Goal: Task Accomplishment & Management: Manage account settings

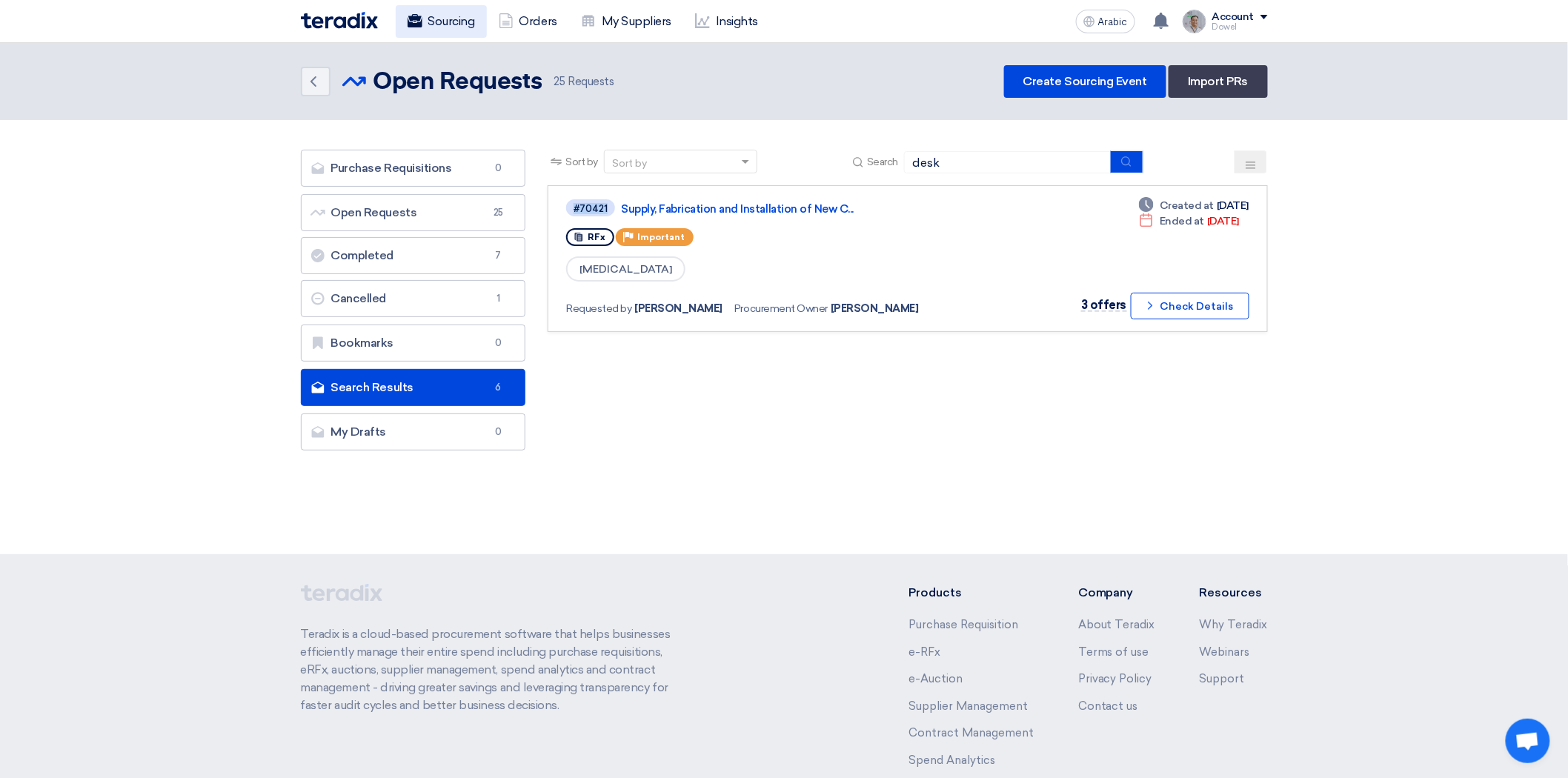
click at [452, 18] on font "Sourcing" at bounding box center [452, 21] width 47 height 14
drag, startPoint x: 939, startPoint y: 153, endPoint x: 882, endPoint y: 157, distance: 57.1
click at [882, 158] on div "Search desk" at bounding box center [996, 161] width 294 height 23
click at [817, 96] on div "Back Open Requests Open Requests 25 Requests Create Sourcing Event Import PRs" at bounding box center [784, 81] width 967 height 33
click at [462, 25] on font "Sourcing" at bounding box center [452, 21] width 47 height 14
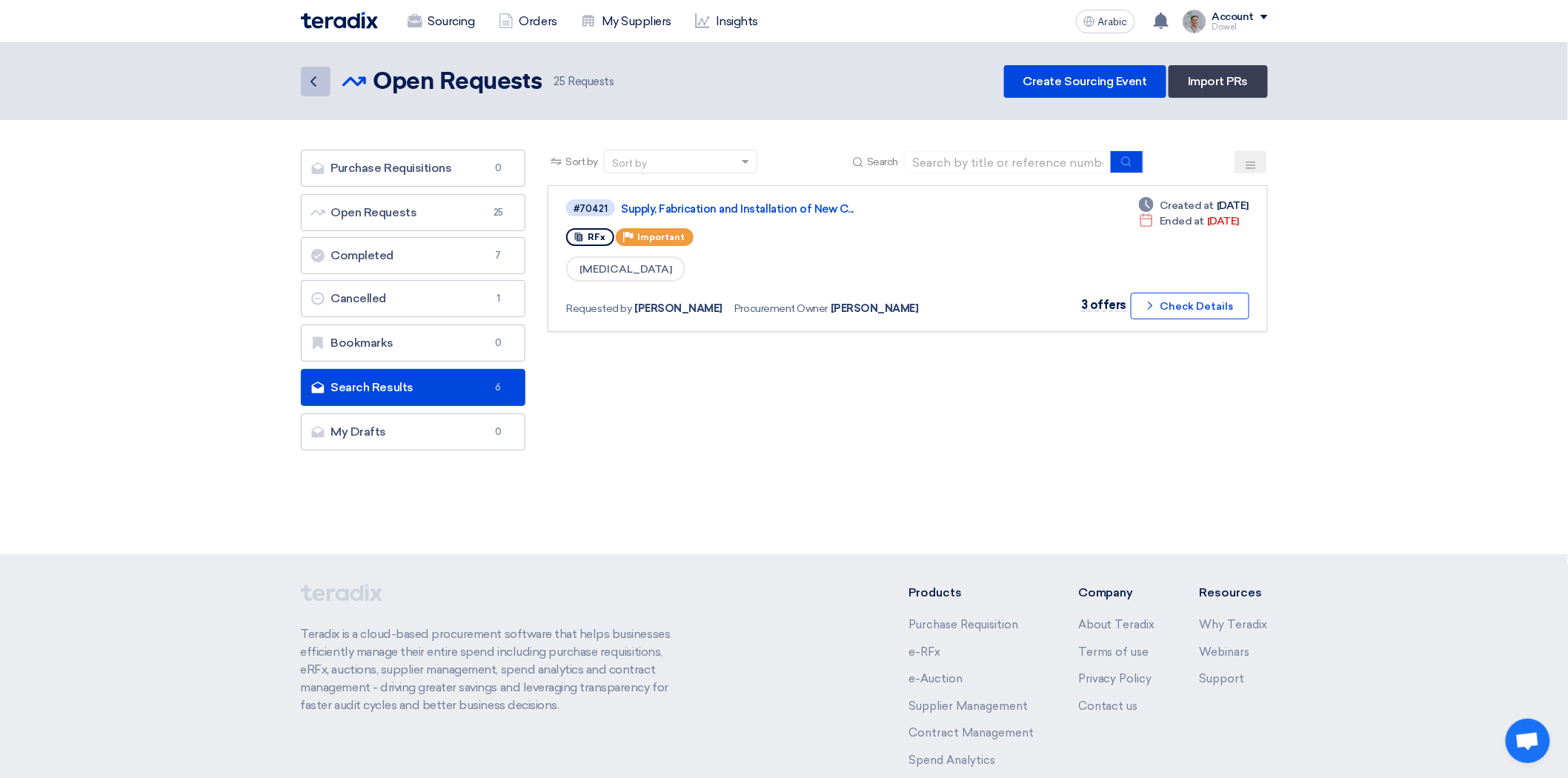
click at [323, 84] on link "Back" at bounding box center [315, 81] width 29 height 29
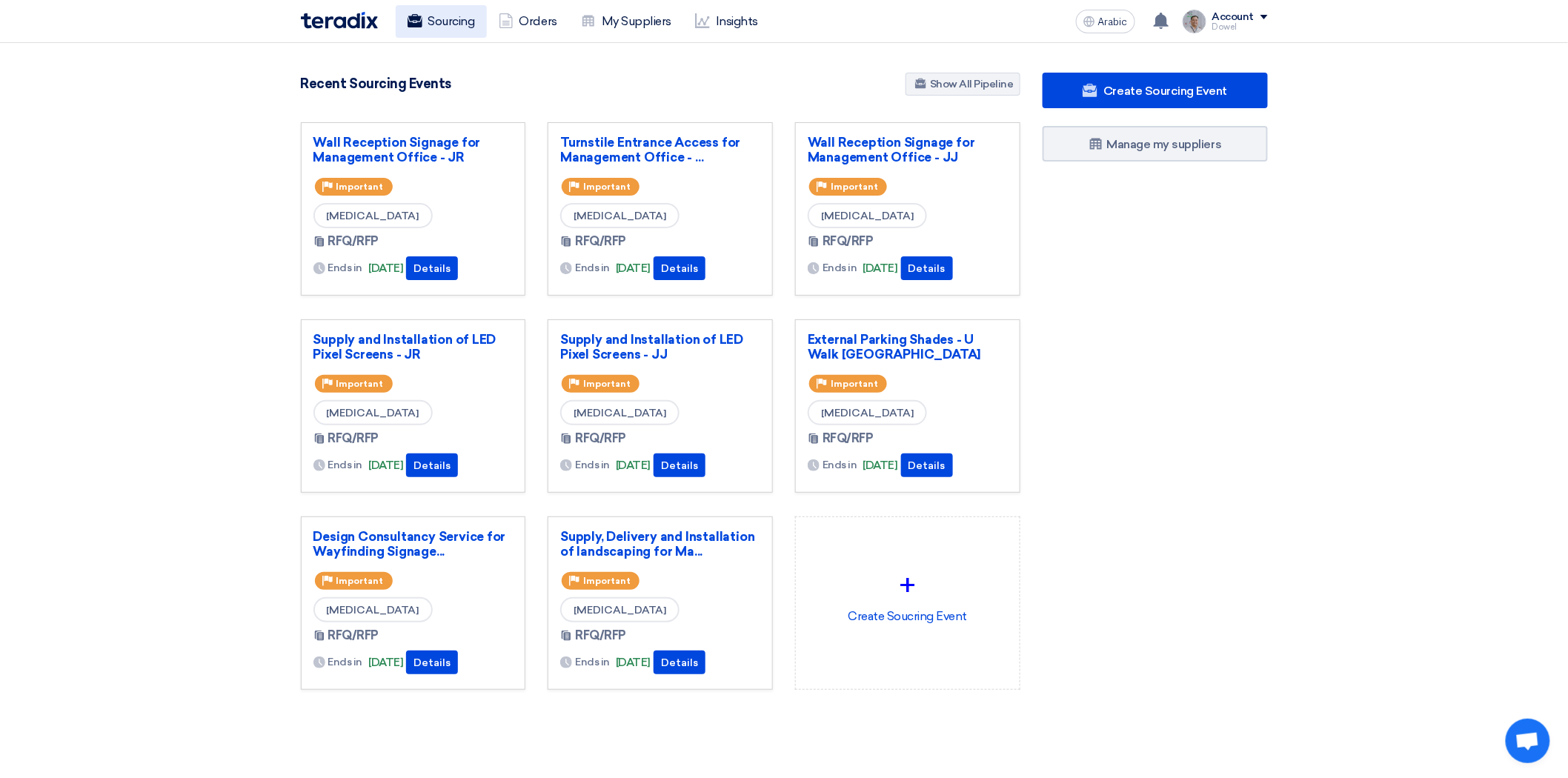
click at [461, 29] on font "Sourcing" at bounding box center [452, 21] width 47 height 18
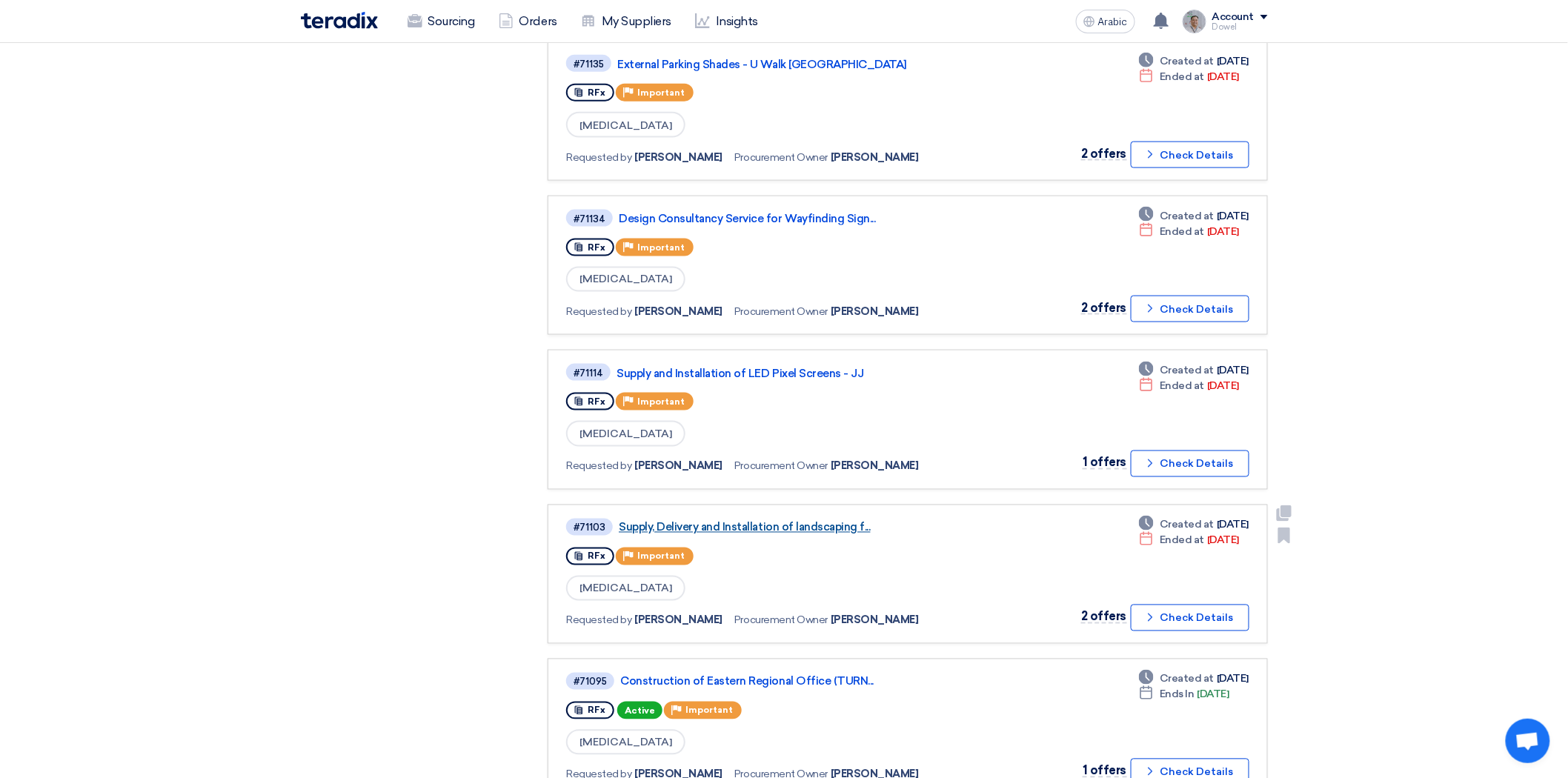
scroll to position [618, 0]
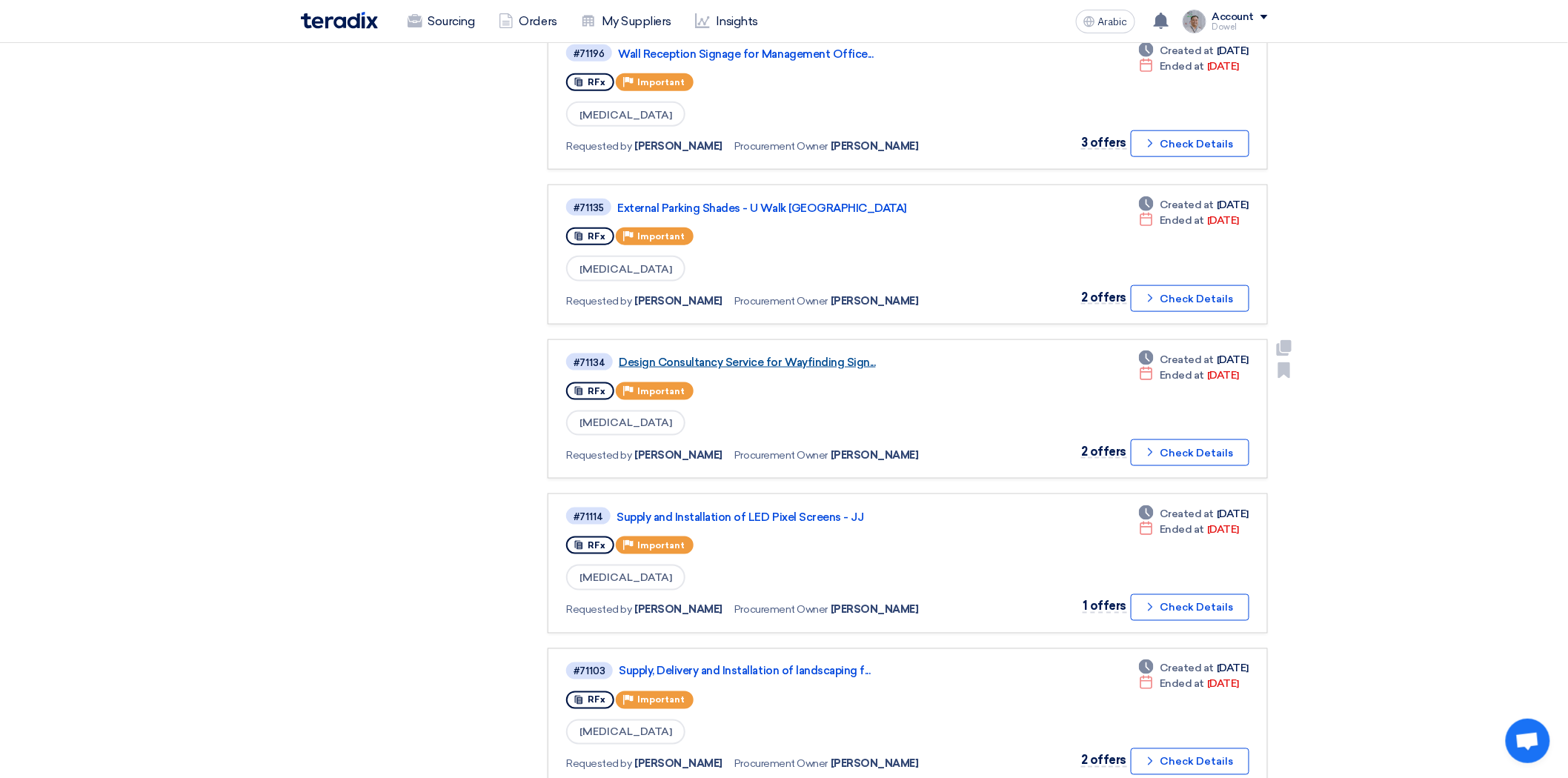
click at [785, 355] on font "Design Consultancy Service for Wayfinding Sign..." at bounding box center [747, 362] width 256 height 13
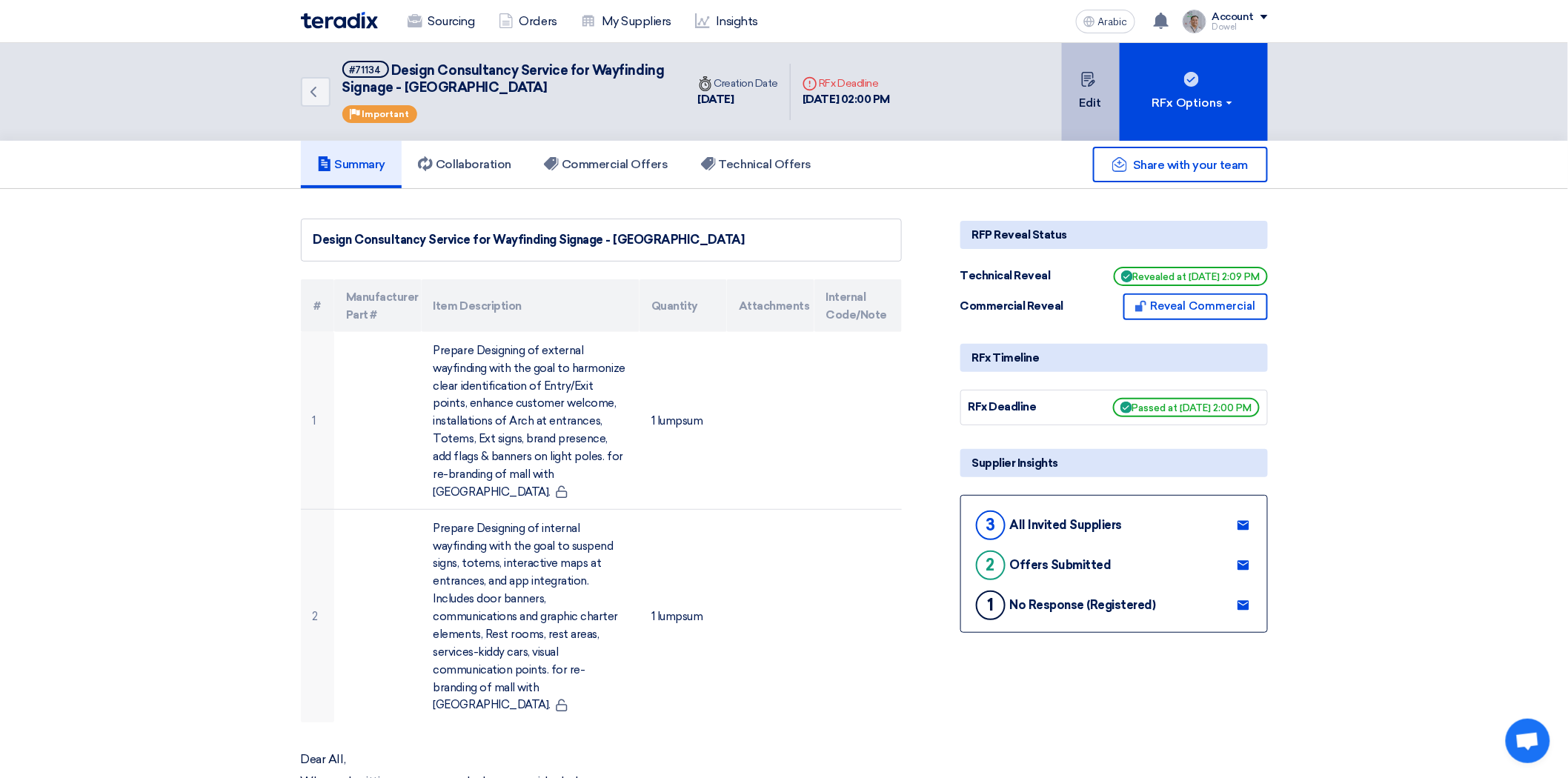
click at [1082, 112] on button "Edit" at bounding box center [1090, 91] width 58 height 98
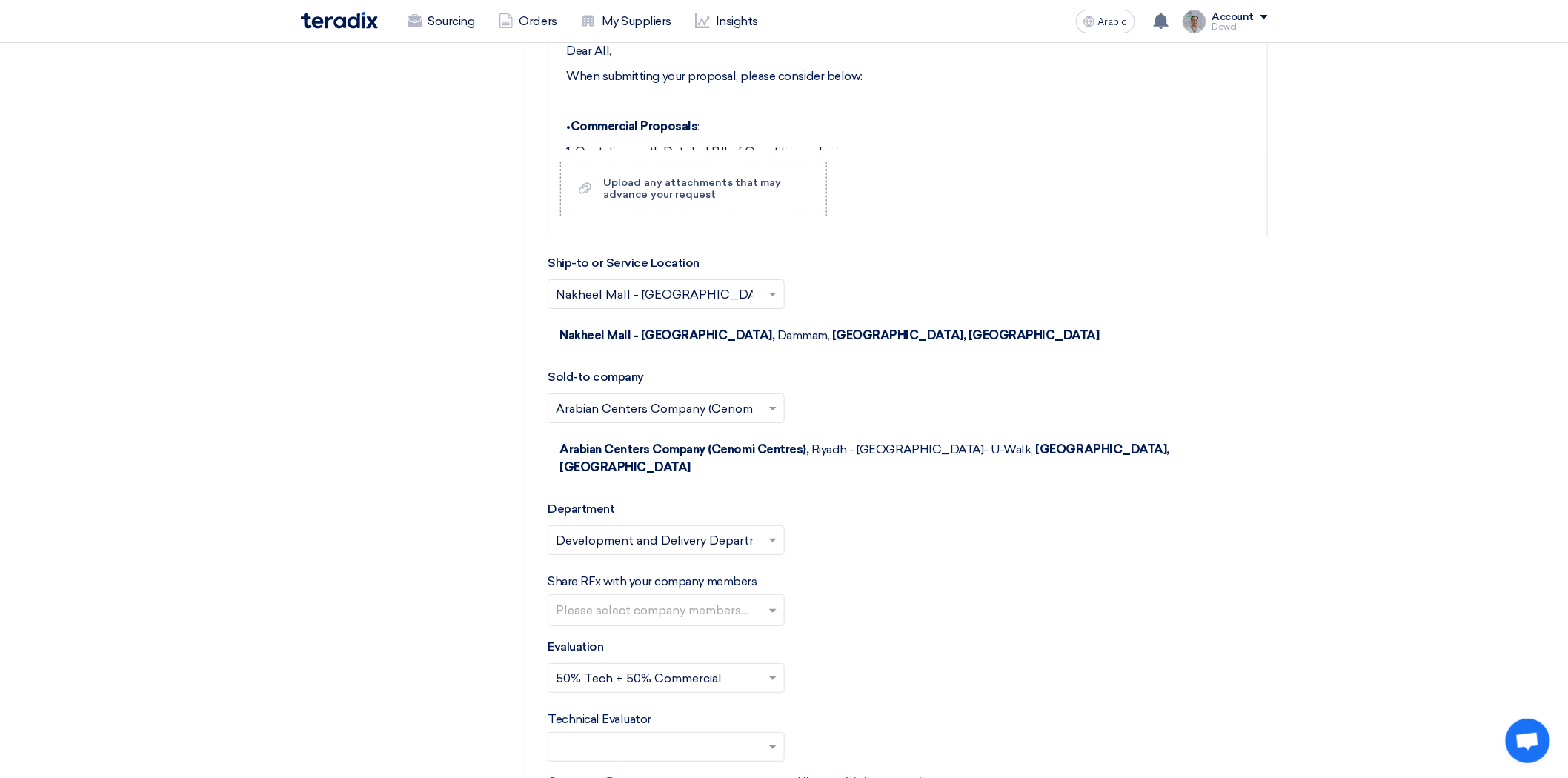
scroll to position [2140, 0]
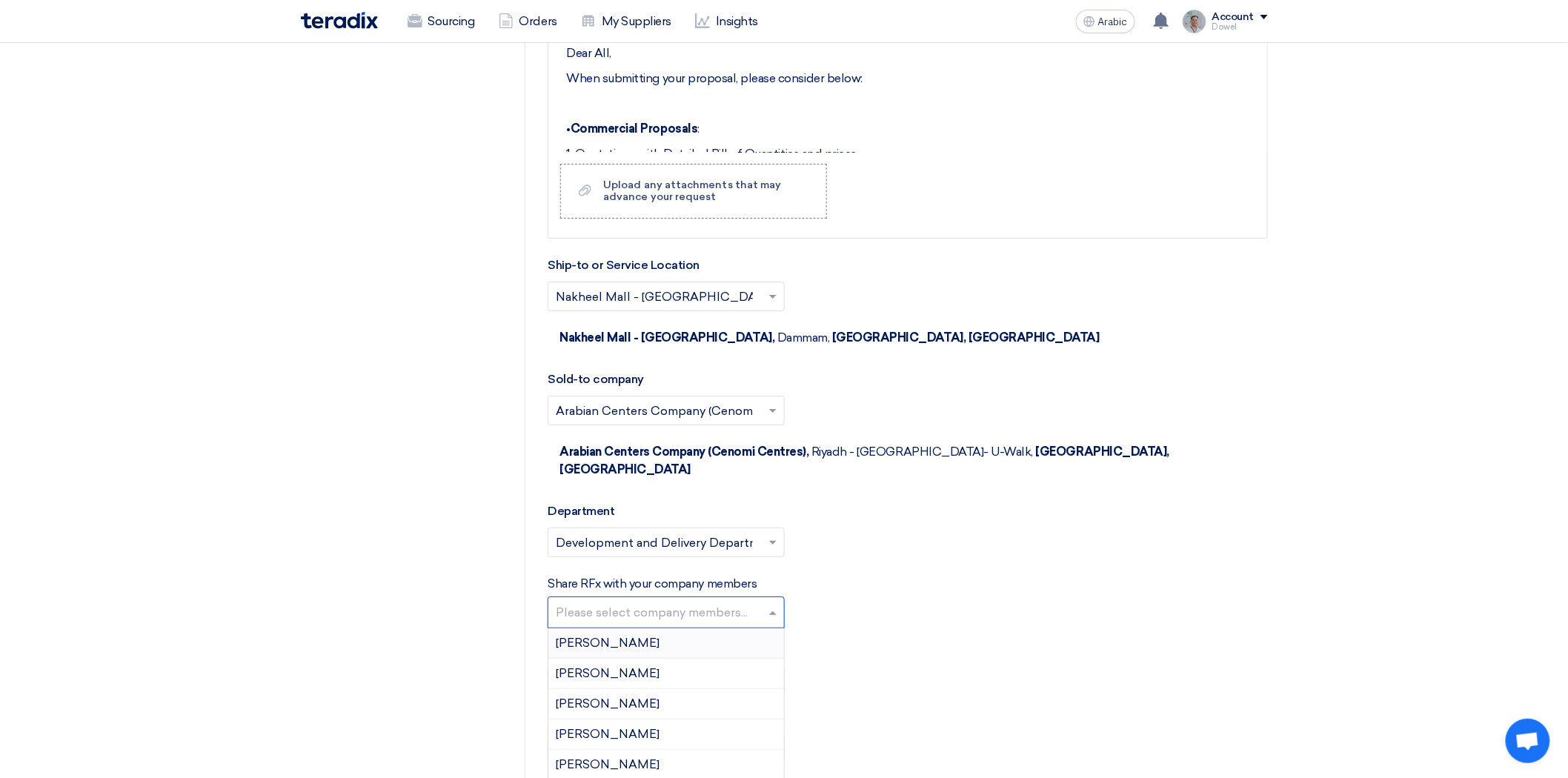
click at [781, 604] on span at bounding box center [774, 612] width 18 height 18
click at [663, 698] on font "[PERSON_NAME] De [PERSON_NAME]" at bounding box center [670, 705] width 230 height 14
click at [706, 623] on input "text" at bounding box center [679, 635] width 246 height 24
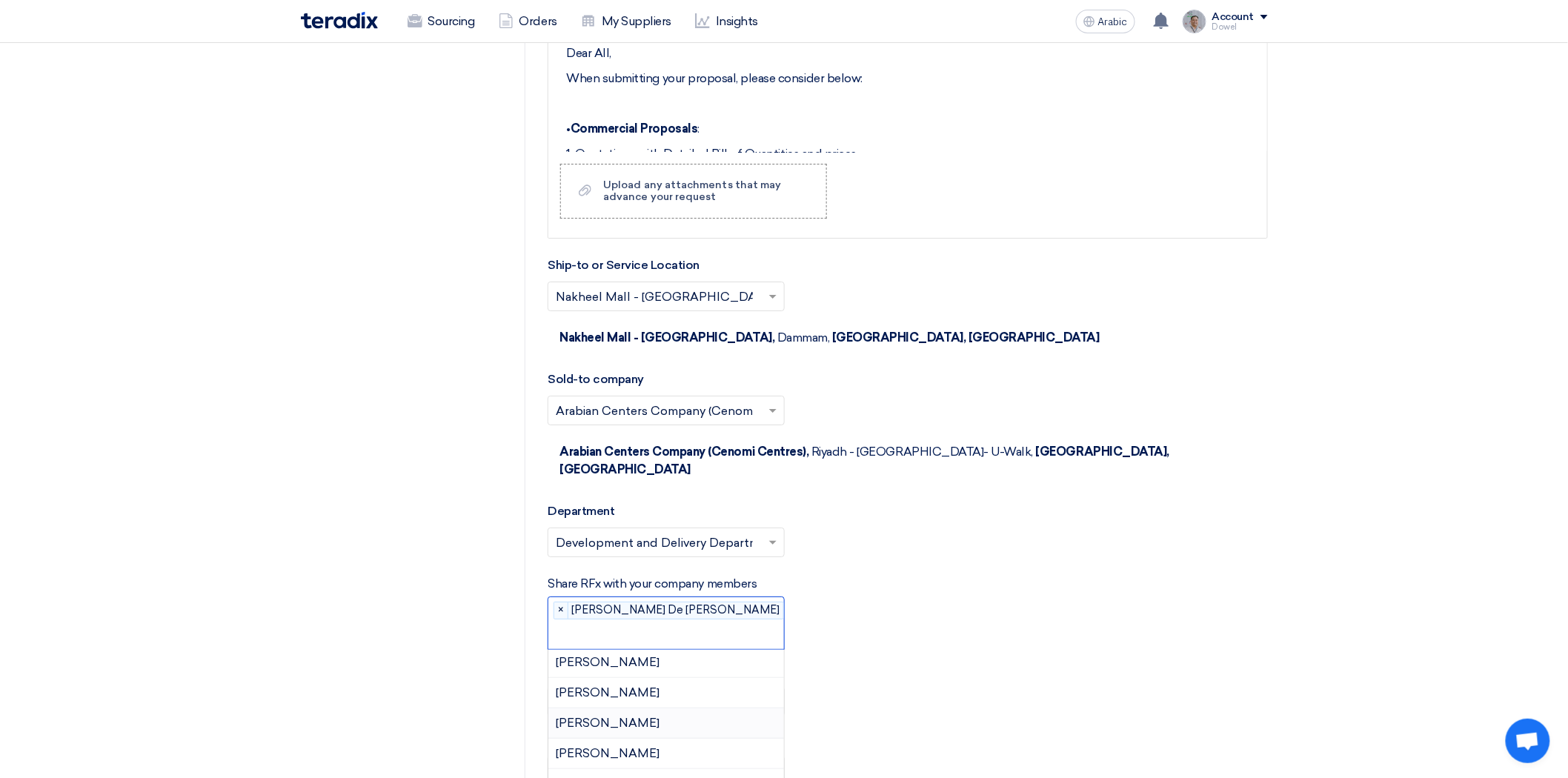
click at [660, 716] on font "[PERSON_NAME]" at bounding box center [608, 723] width 104 height 14
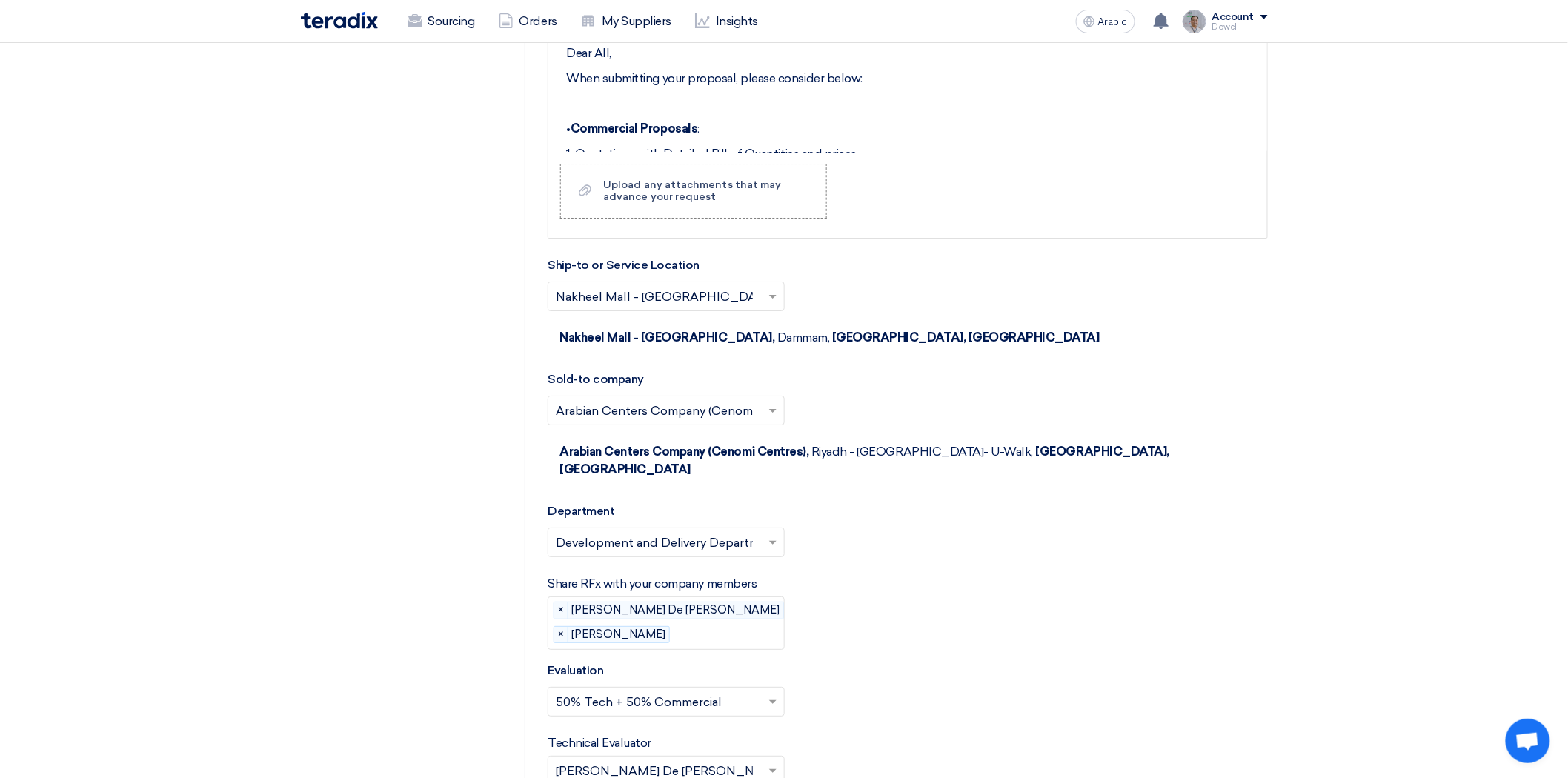
drag, startPoint x: 712, startPoint y: 545, endPoint x: 712, endPoint y: 556, distance: 11.0
click at [712, 623] on input "text" at bounding box center [738, 635] width 127 height 24
click at [661, 728] on div "[PERSON_NAME]" at bounding box center [665, 743] width 235 height 30
drag, startPoint x: 717, startPoint y: 565, endPoint x: 714, endPoint y: 574, distance: 9.5
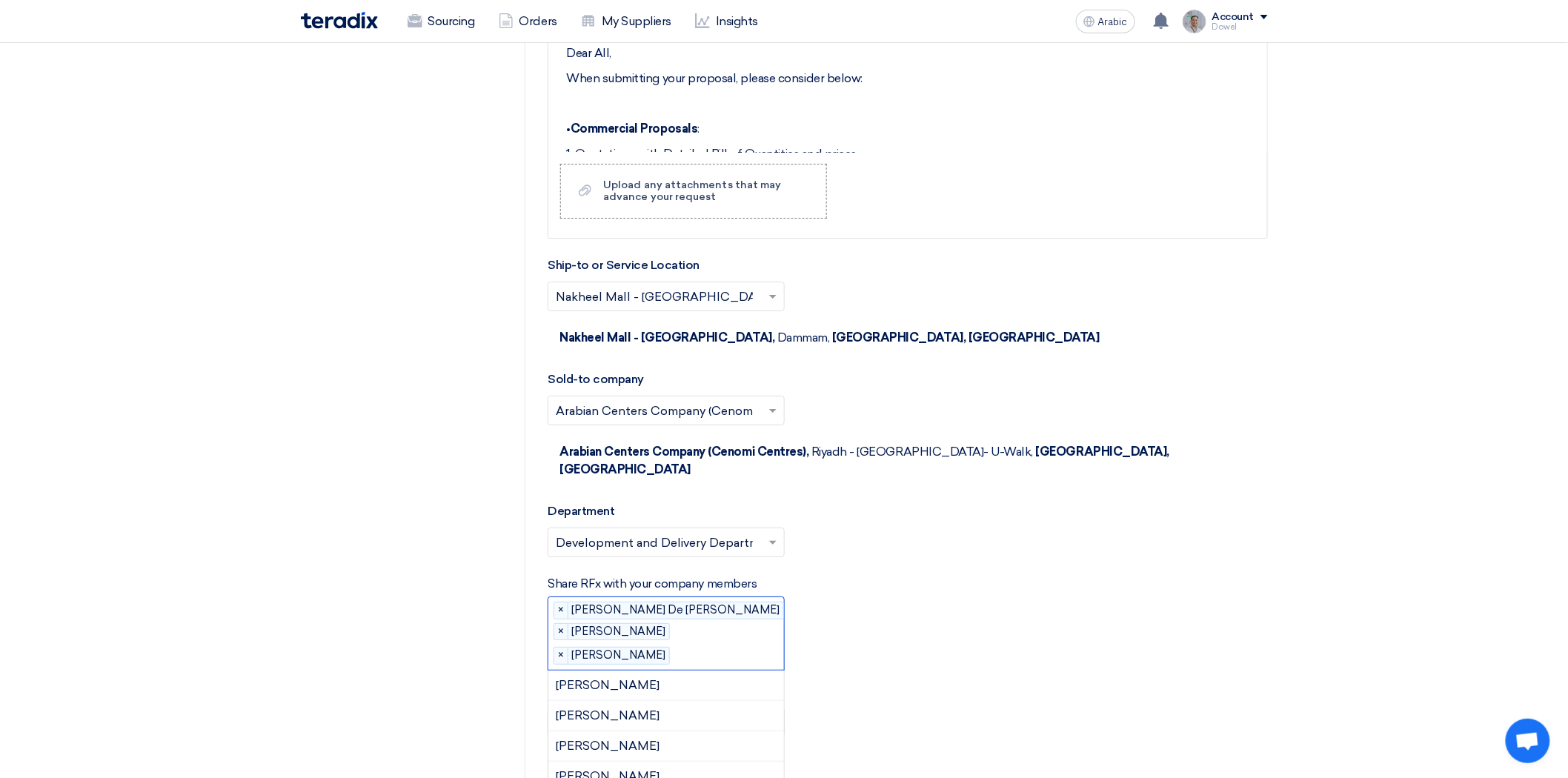
click at [717, 644] on input "text" at bounding box center [738, 656] width 127 height 24
click at [967, 585] on div "Share RFx with your company members Please select company members... × [PERSON_…" at bounding box center [907, 623] width 719 height 96
click at [670, 777] on input "text" at bounding box center [659, 793] width 206 height 24
click at [643, 724] on font "[PERSON_NAME] De [PERSON_NAME]" at bounding box center [667, 730] width 223 height 14
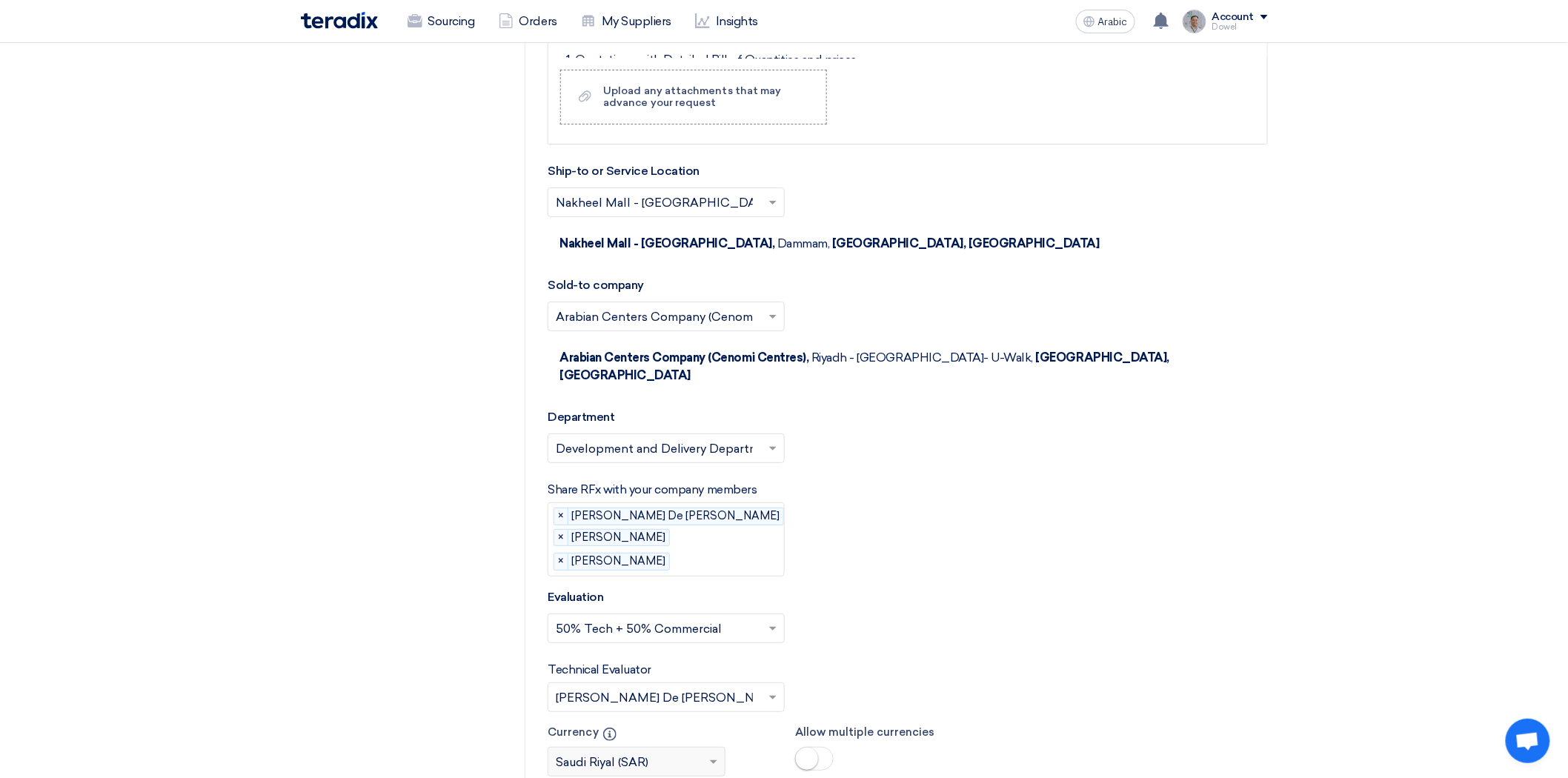
scroll to position [2470, 0]
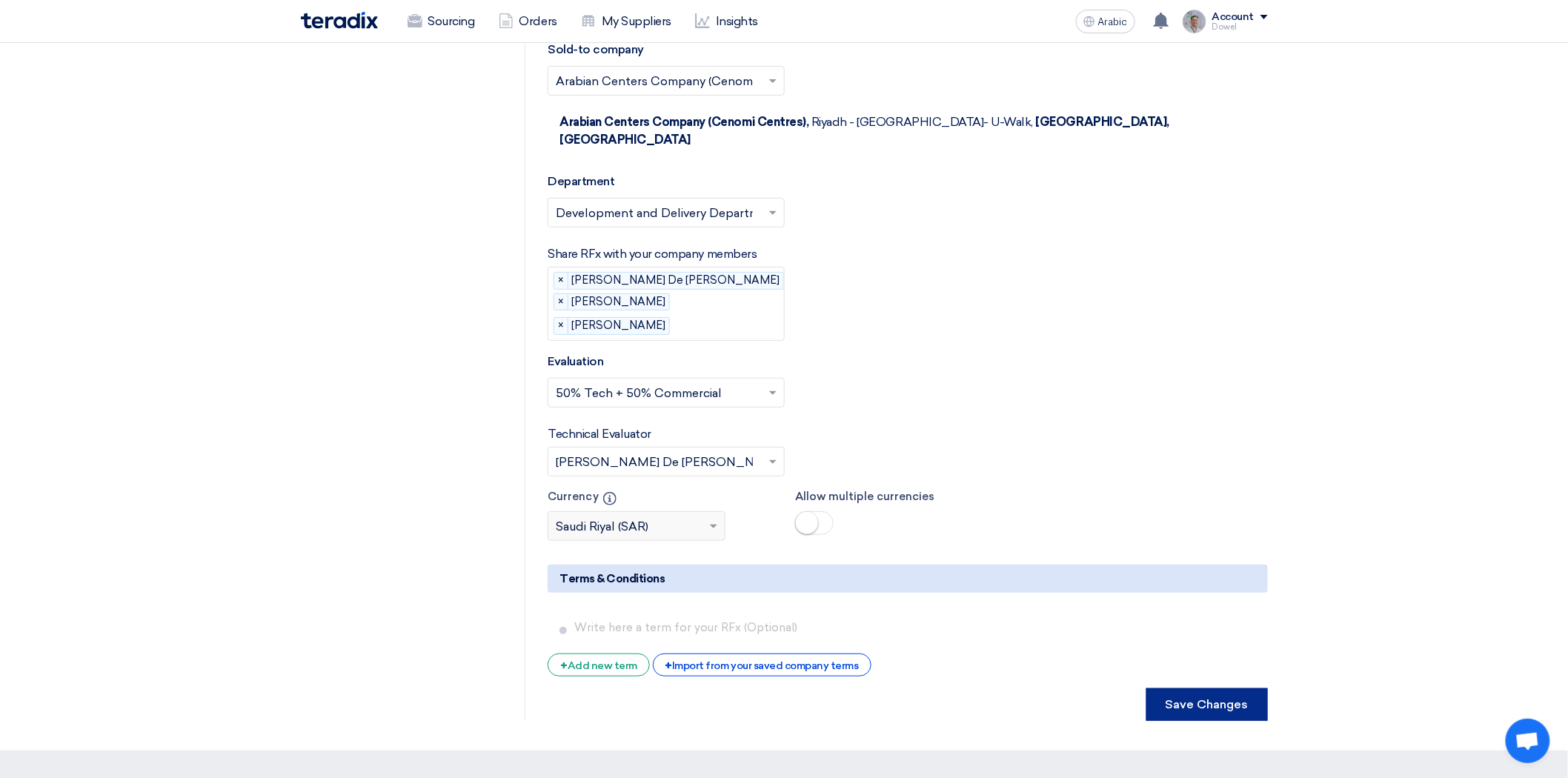
click at [1202, 698] on font "Save Changes" at bounding box center [1207, 704] width 83 height 14
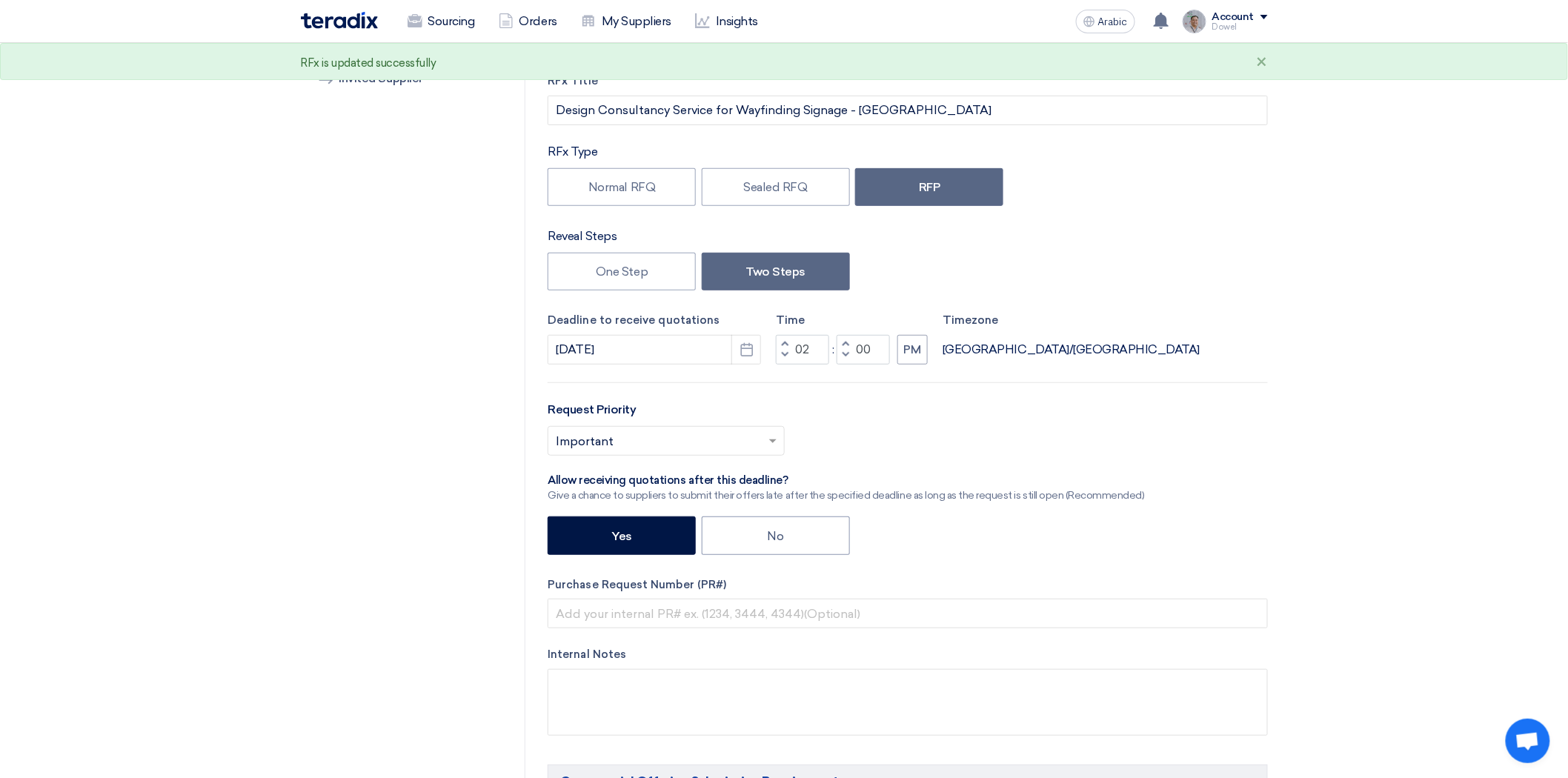
scroll to position [0, 0]
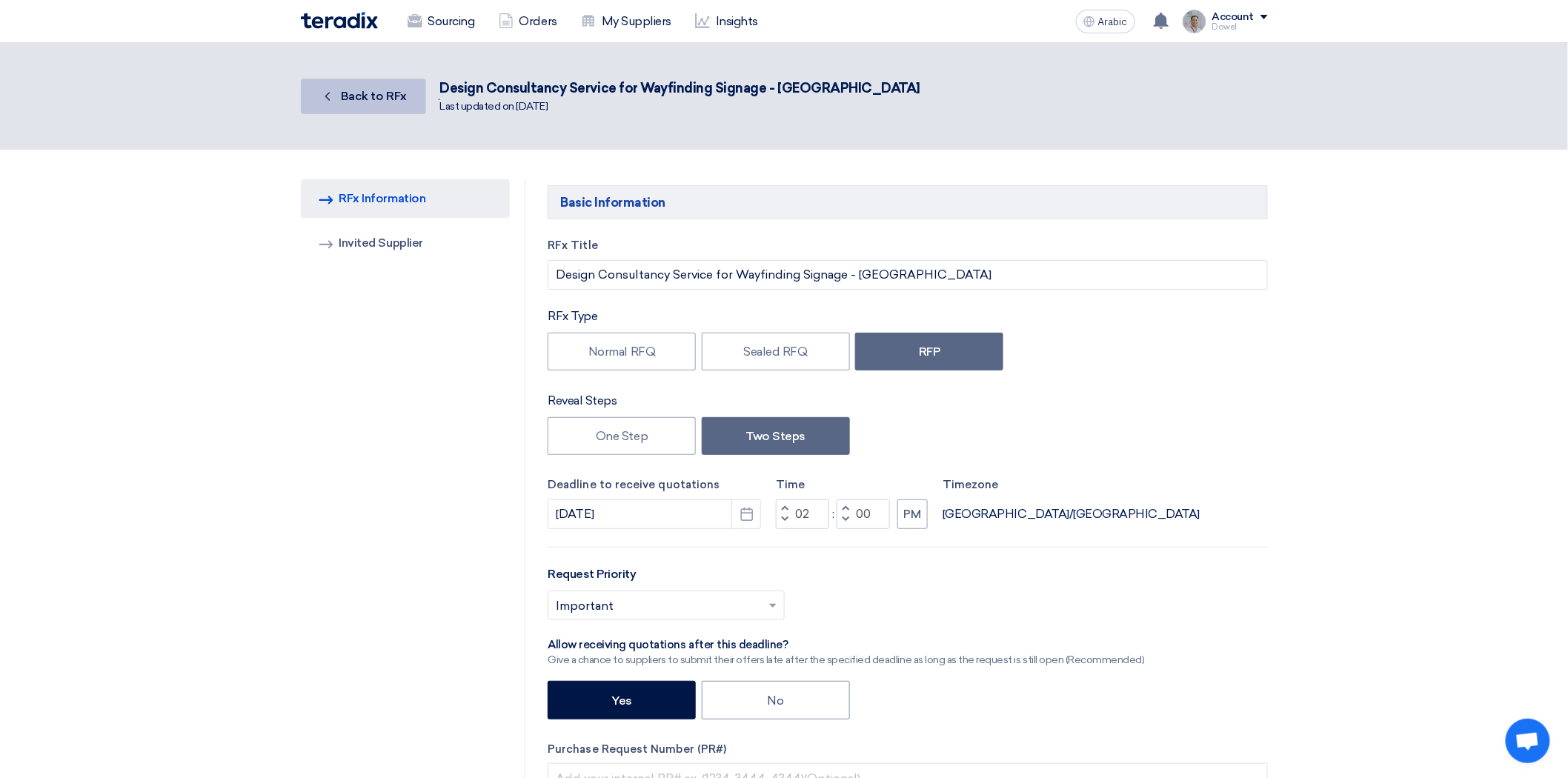
click at [354, 100] on font "Back to RFx" at bounding box center [374, 96] width 66 height 14
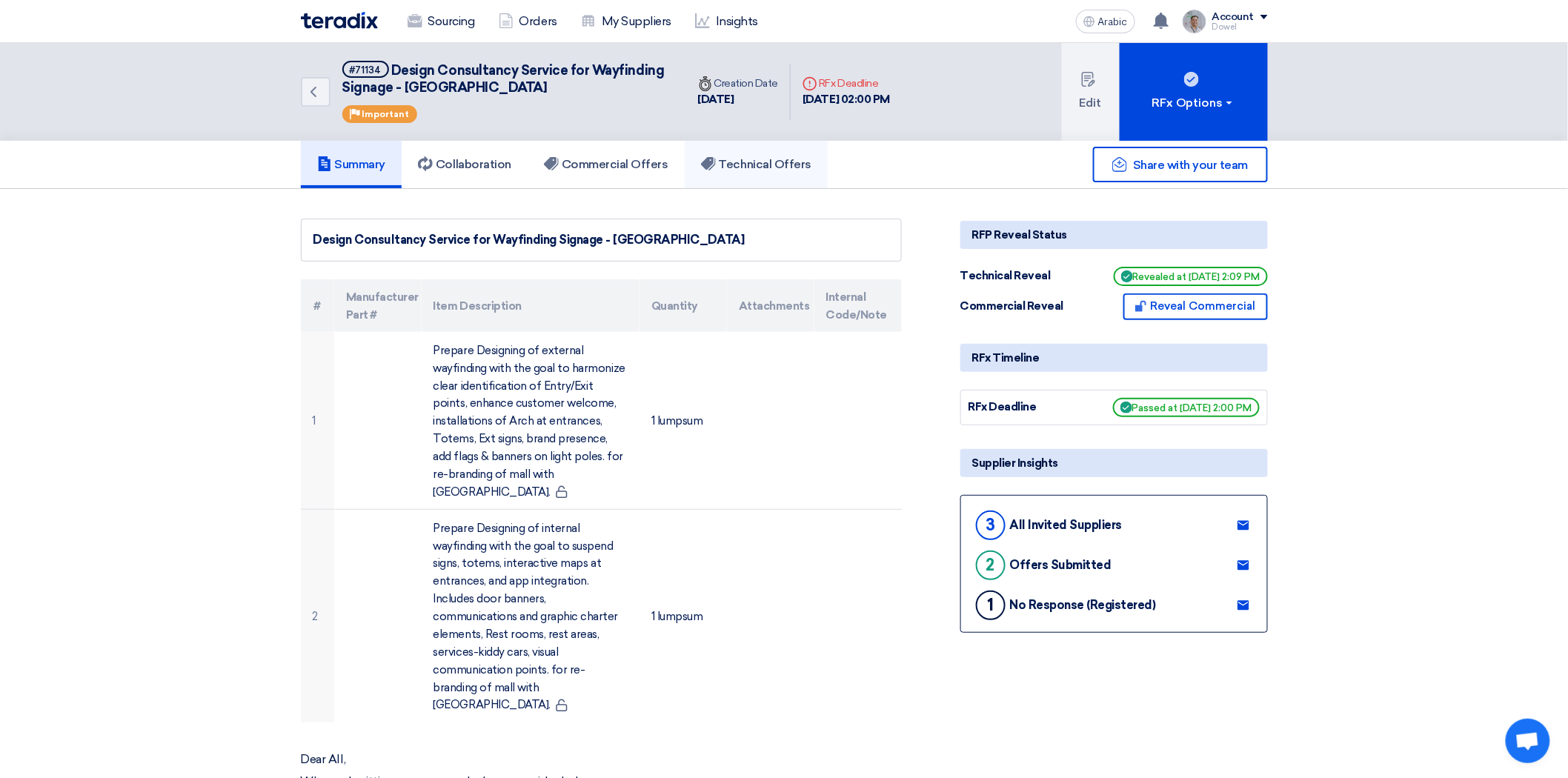
click at [764, 174] on link "Technical Offers" at bounding box center [756, 164] width 143 height 48
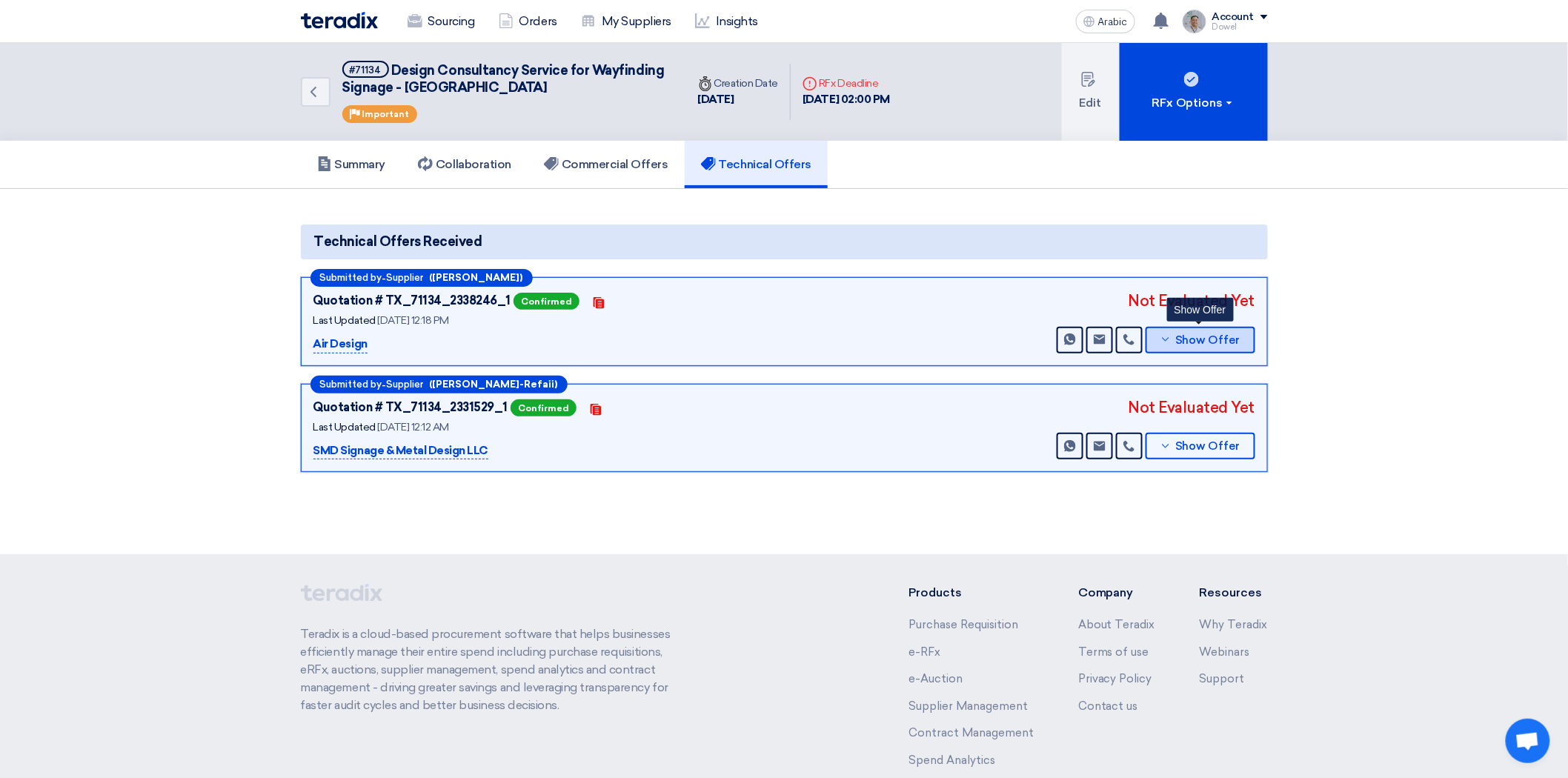
click at [1203, 341] on font "Show Offer" at bounding box center [1208, 340] width 65 height 13
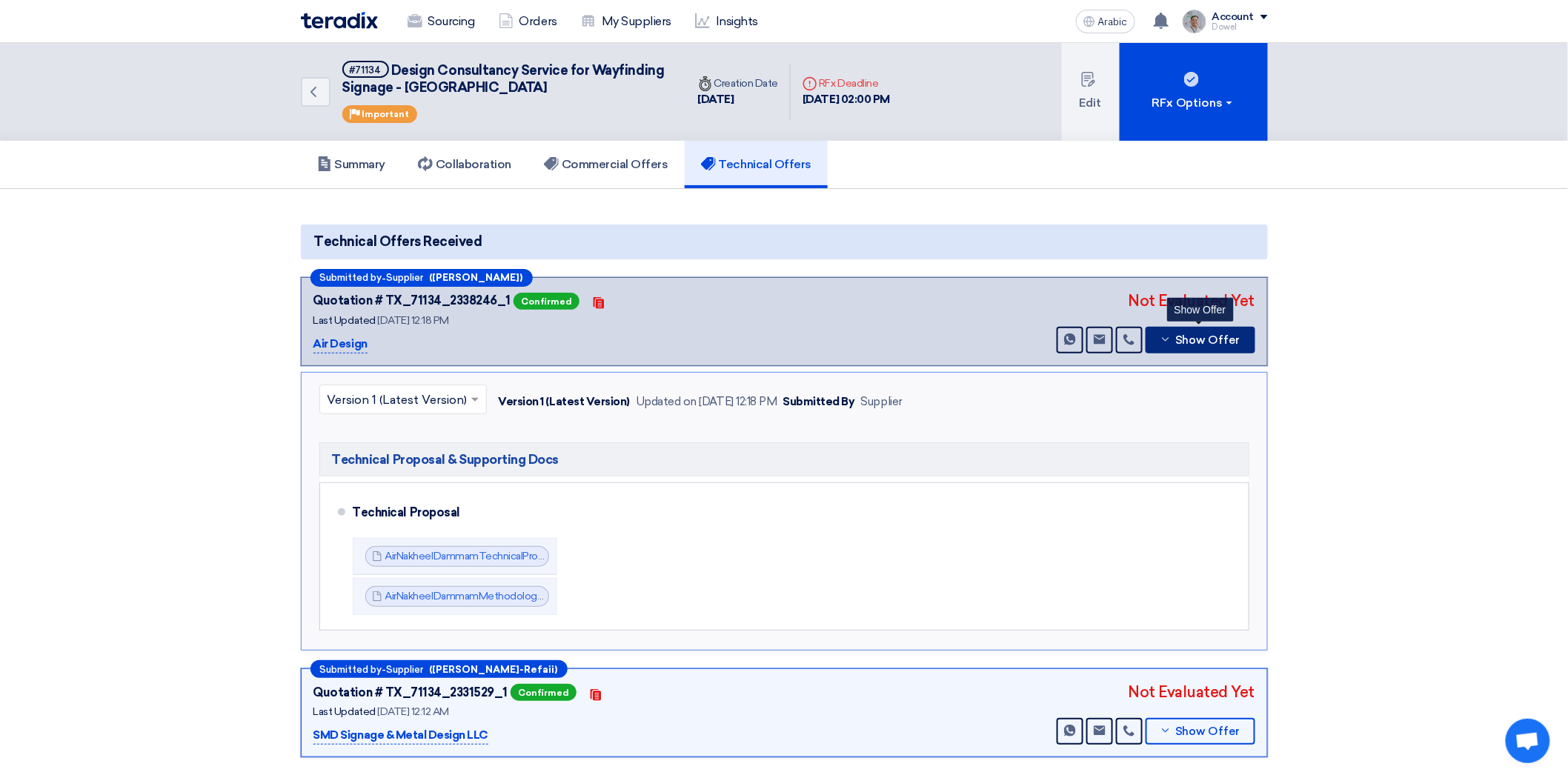
click at [1203, 341] on font "Show Offer" at bounding box center [1208, 340] width 65 height 13
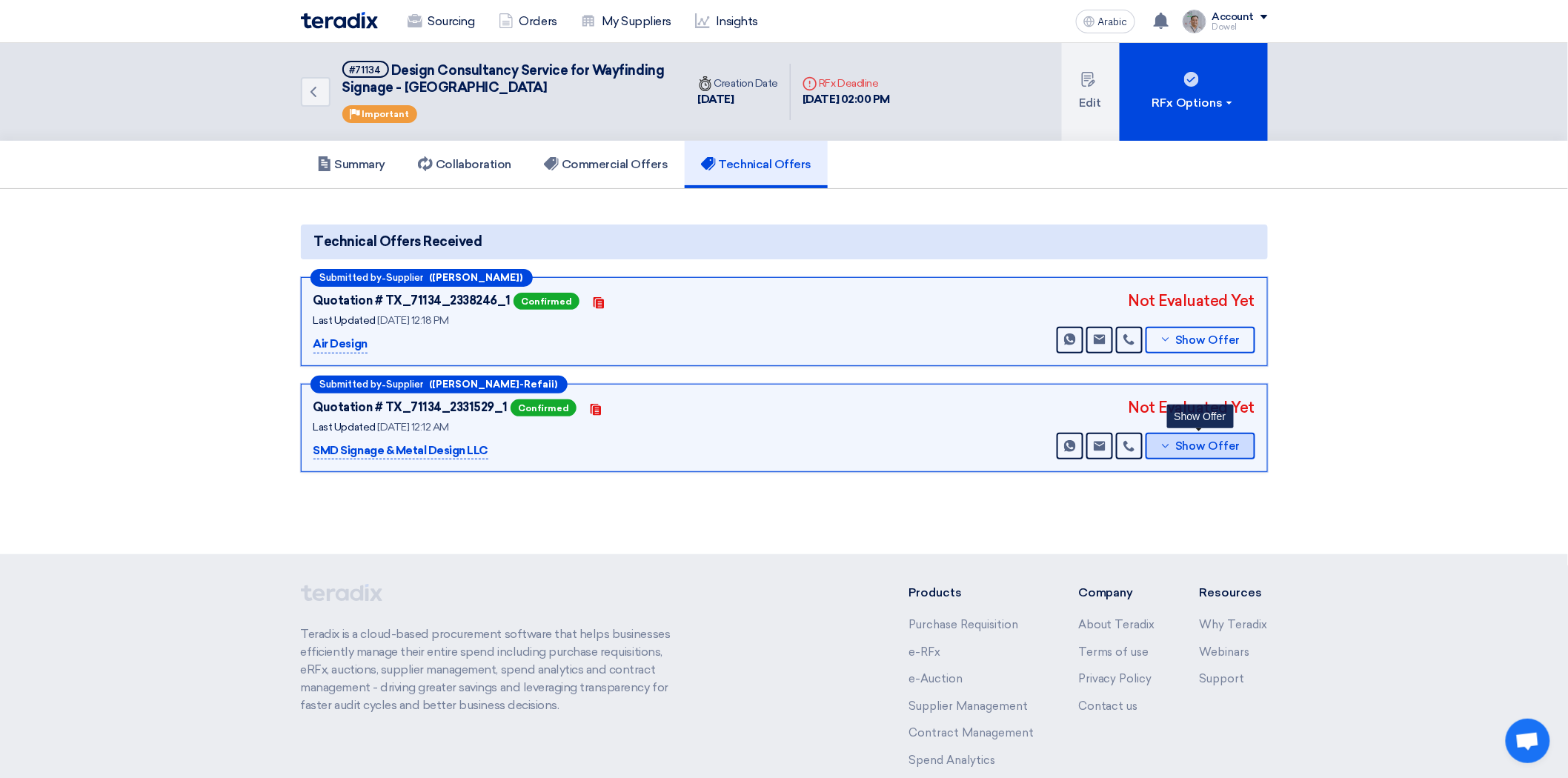
click at [1201, 449] on button "Show Offer" at bounding box center [1200, 446] width 110 height 27
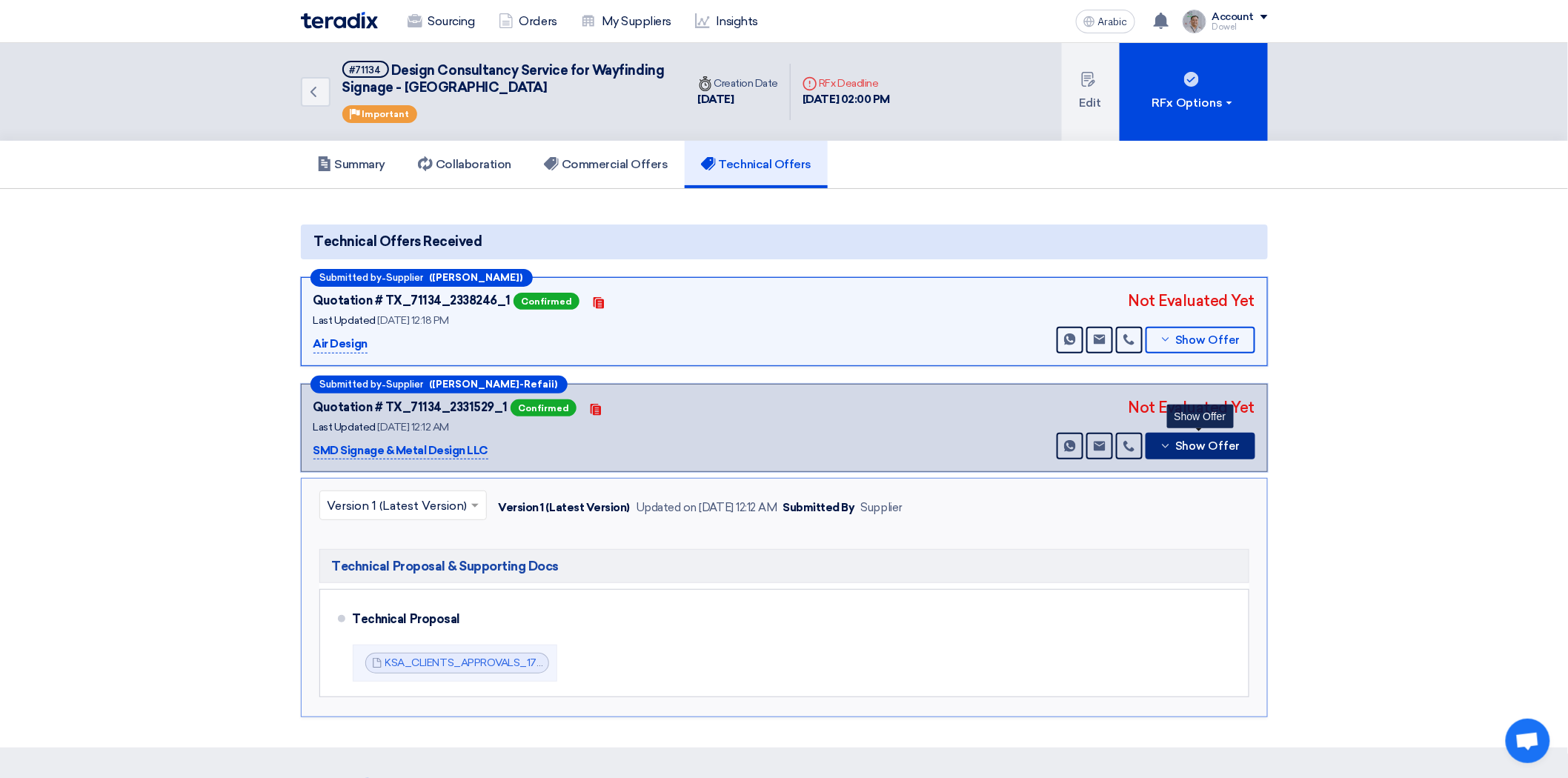
click at [1201, 448] on button "Show Offer" at bounding box center [1200, 446] width 110 height 27
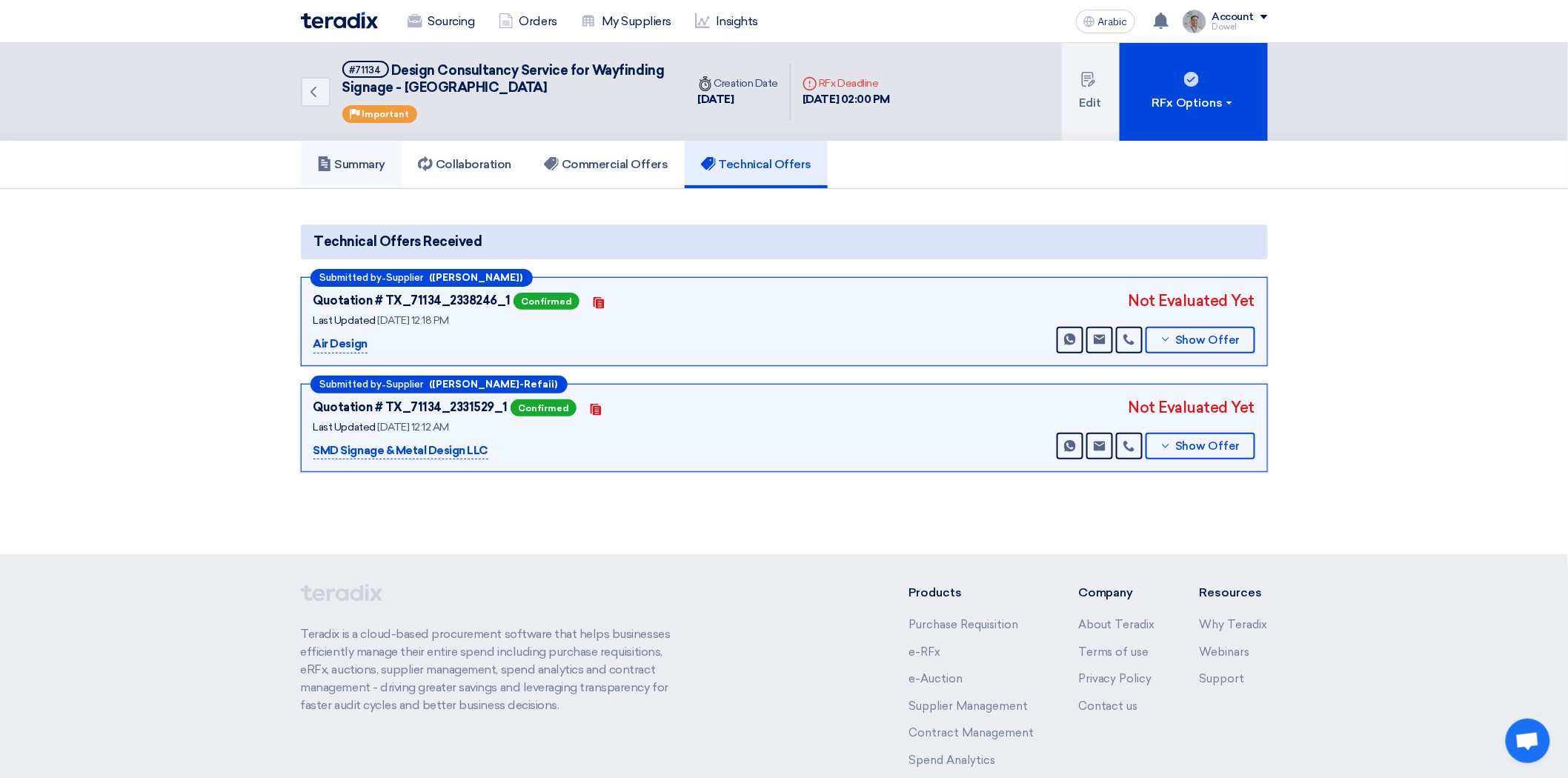
click at [371, 169] on link "Summary" at bounding box center [351, 164] width 101 height 48
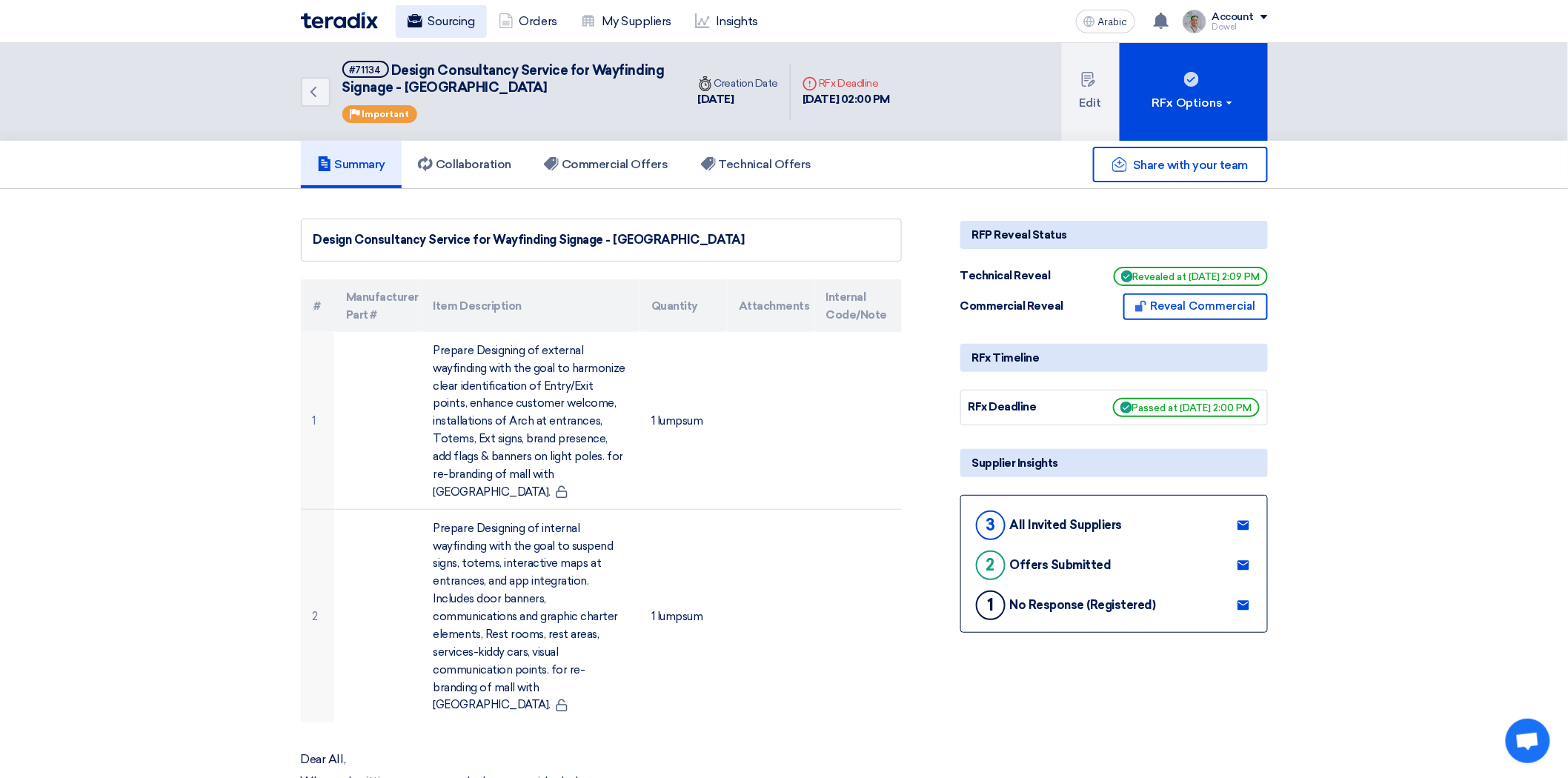
click at [453, 27] on font "Sourcing" at bounding box center [452, 21] width 47 height 14
